Goal: Transaction & Acquisition: Purchase product/service

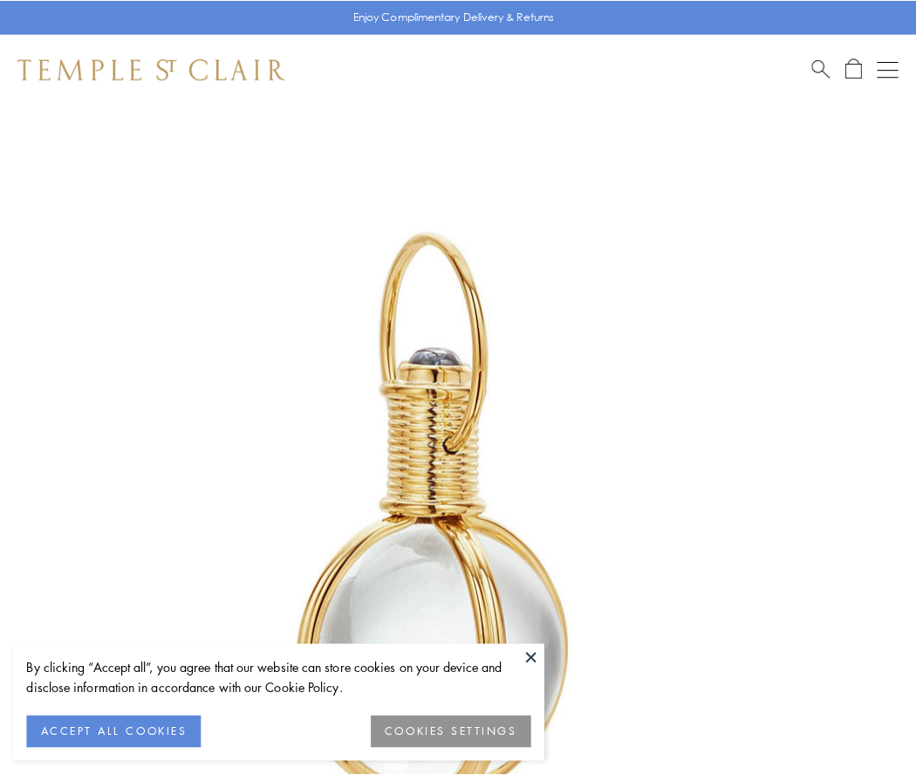
scroll to position [456, 0]
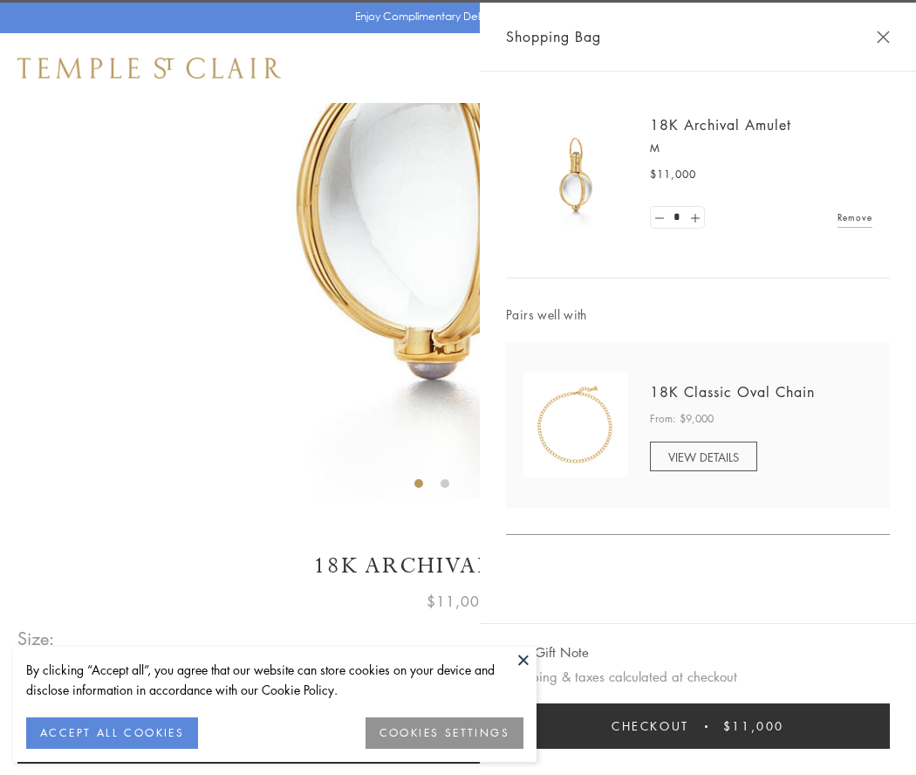
click at [698, 726] on button "Checkout $11,000" at bounding box center [698, 725] width 384 height 45
